Goal: Task Accomplishment & Management: Manage account settings

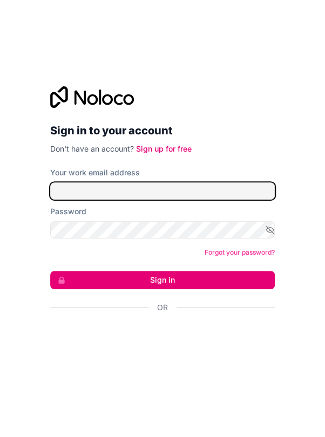
click at [238, 188] on input "Your work email address" at bounding box center [162, 190] width 224 height 17
type input "a"
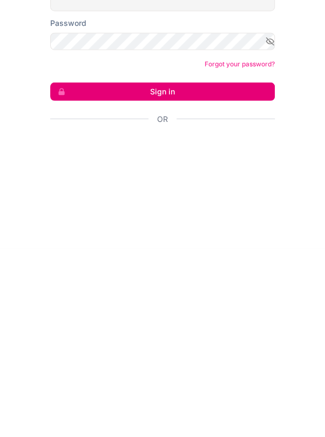
click at [267, 271] on button "Sign in" at bounding box center [162, 280] width 224 height 18
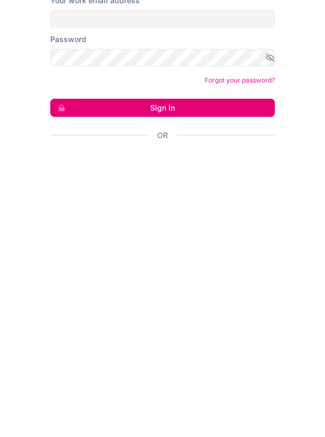
click at [244, 271] on button "Sign in" at bounding box center [162, 280] width 224 height 18
click at [243, 271] on button "Sign in" at bounding box center [162, 280] width 224 height 18
